Goal: Communication & Community: Answer question/provide support

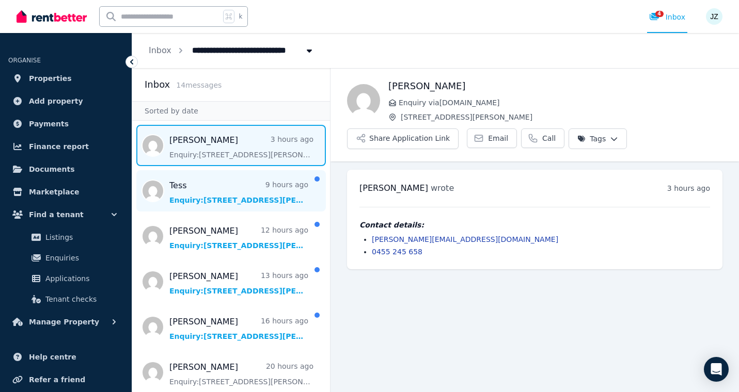
click at [235, 194] on span "Message list" at bounding box center [231, 190] width 198 height 41
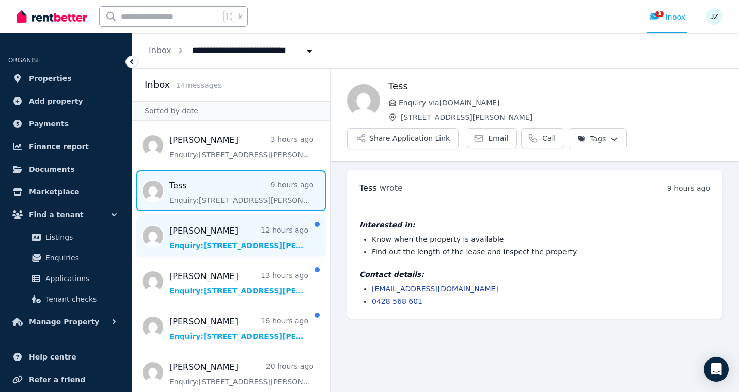
click at [220, 232] on span "Message list" at bounding box center [231, 236] width 198 height 41
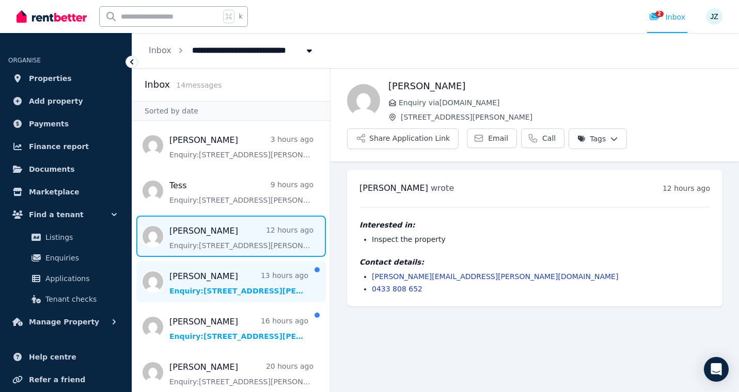
click at [218, 281] on span "Message list" at bounding box center [231, 281] width 198 height 41
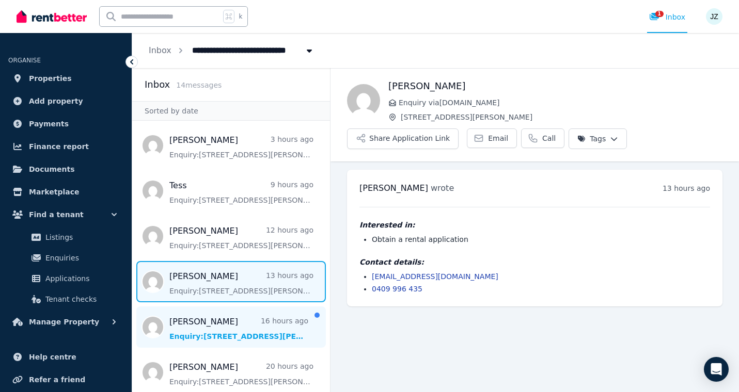
click at [232, 327] on span "Message list" at bounding box center [231, 327] width 198 height 41
